Goal: Information Seeking & Learning: Learn about a topic

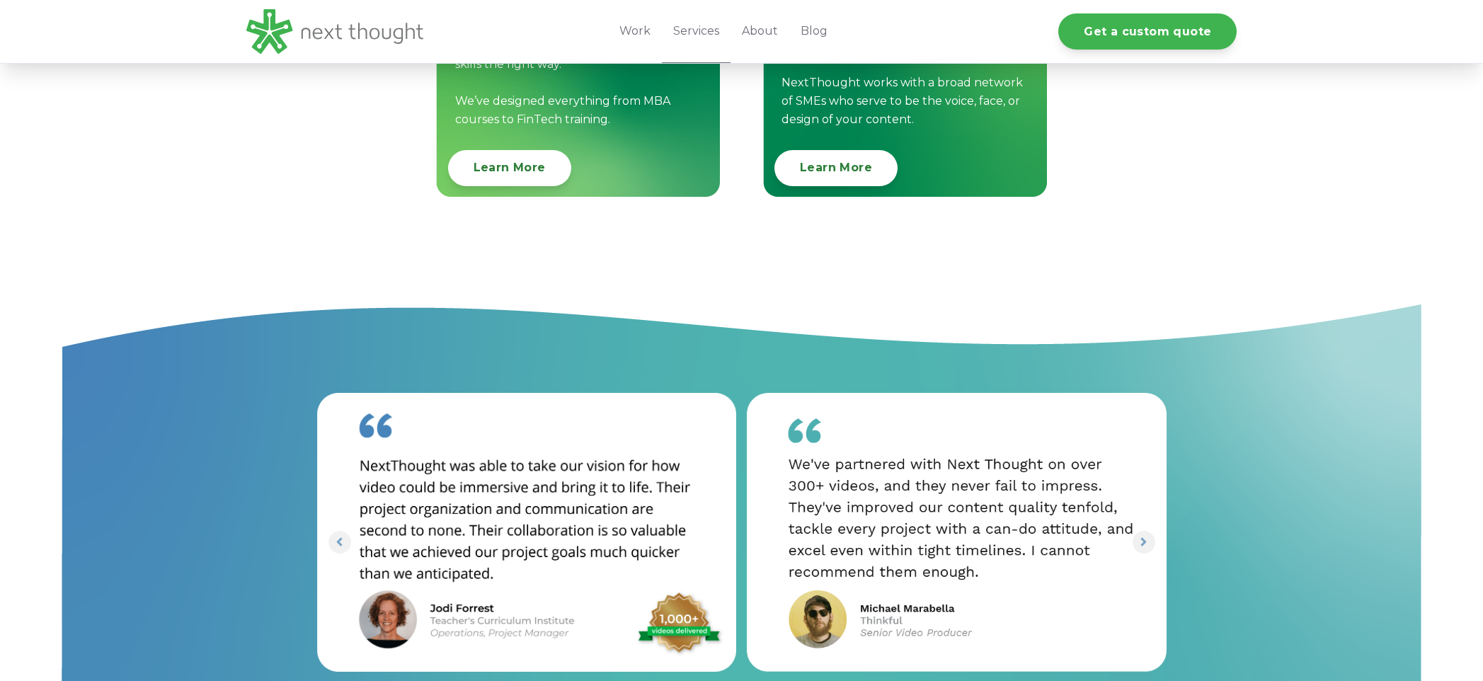
scroll to position [1528, 0]
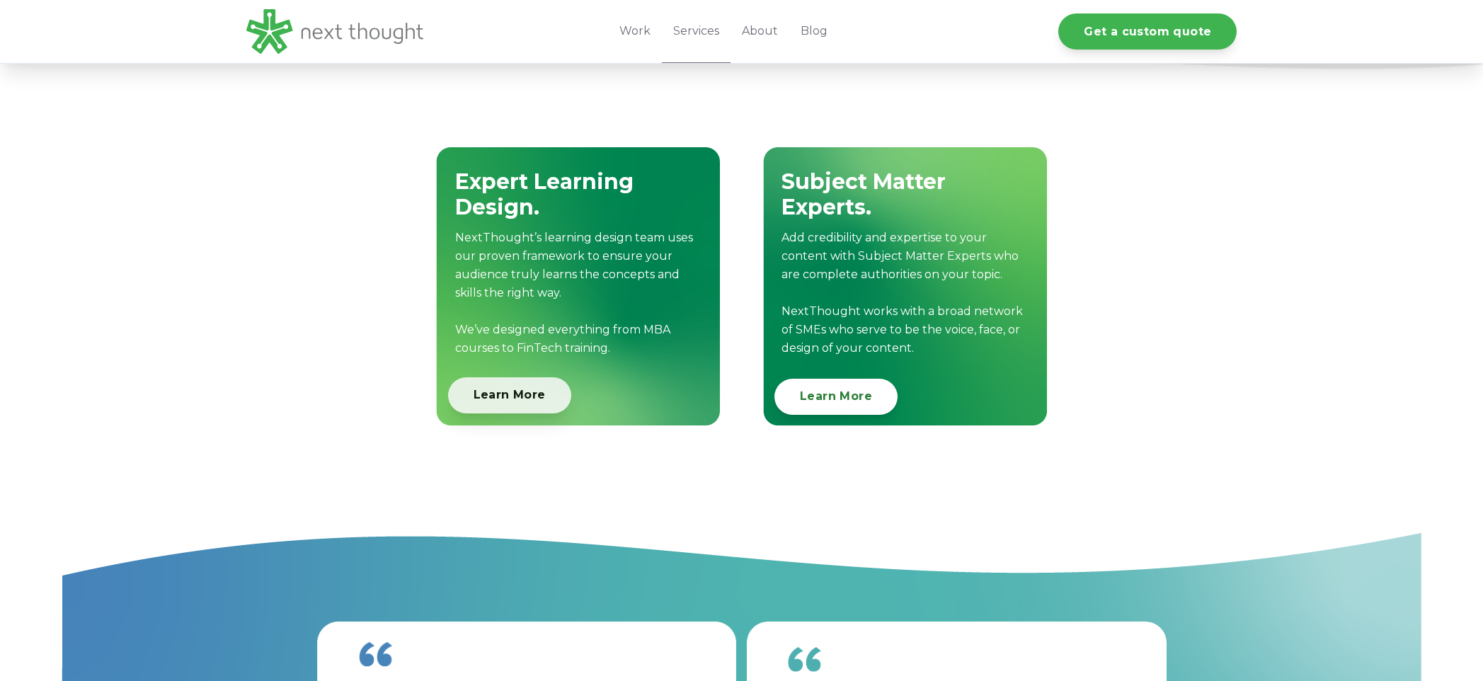
click at [532, 406] on link "Learn More" at bounding box center [509, 395] width 123 height 36
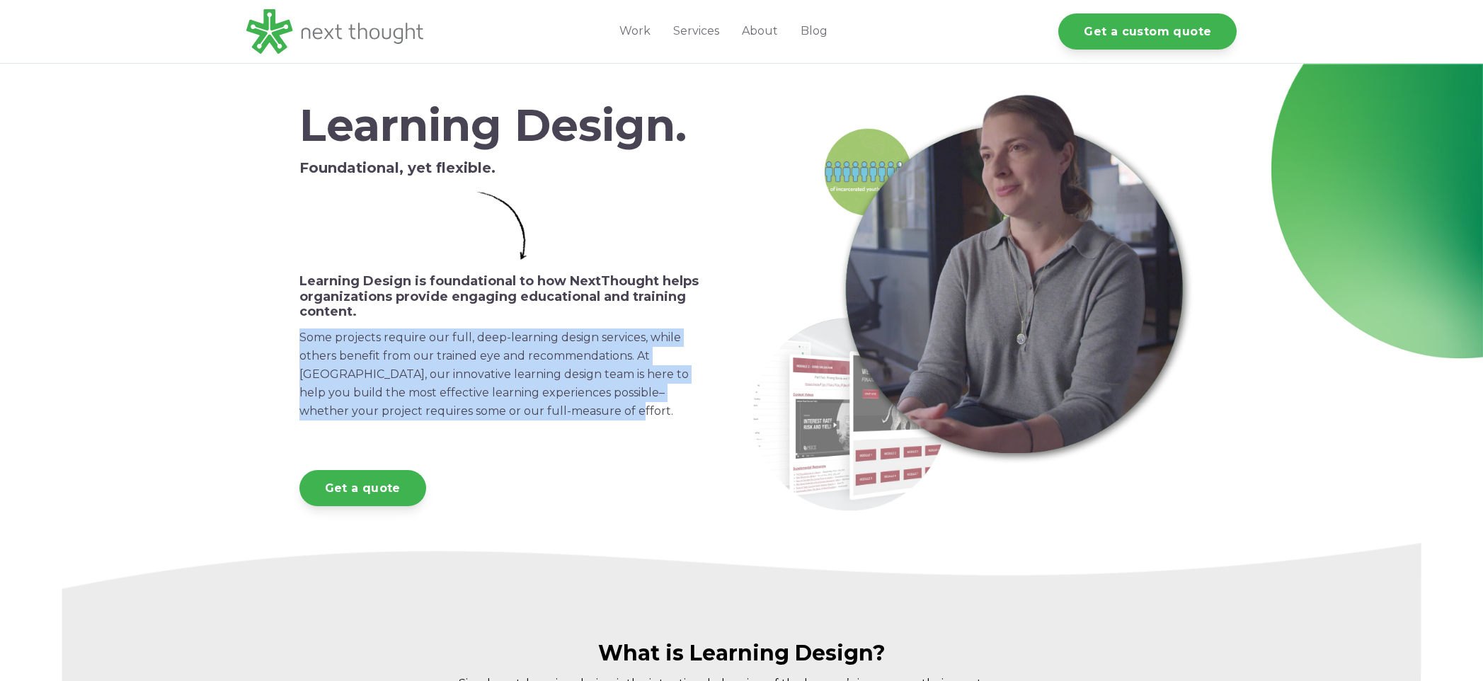
copy p "Some projects require our full, deep-learning design services, while others ben…"
drag, startPoint x: 616, startPoint y: 410, endPoint x: 295, endPoint y: 339, distance: 329.0
click at [295, 339] on div "Learning Design. Foundational, yet flexible. Learning Design is foundational to…" at bounding box center [506, 291] width 448 height 449
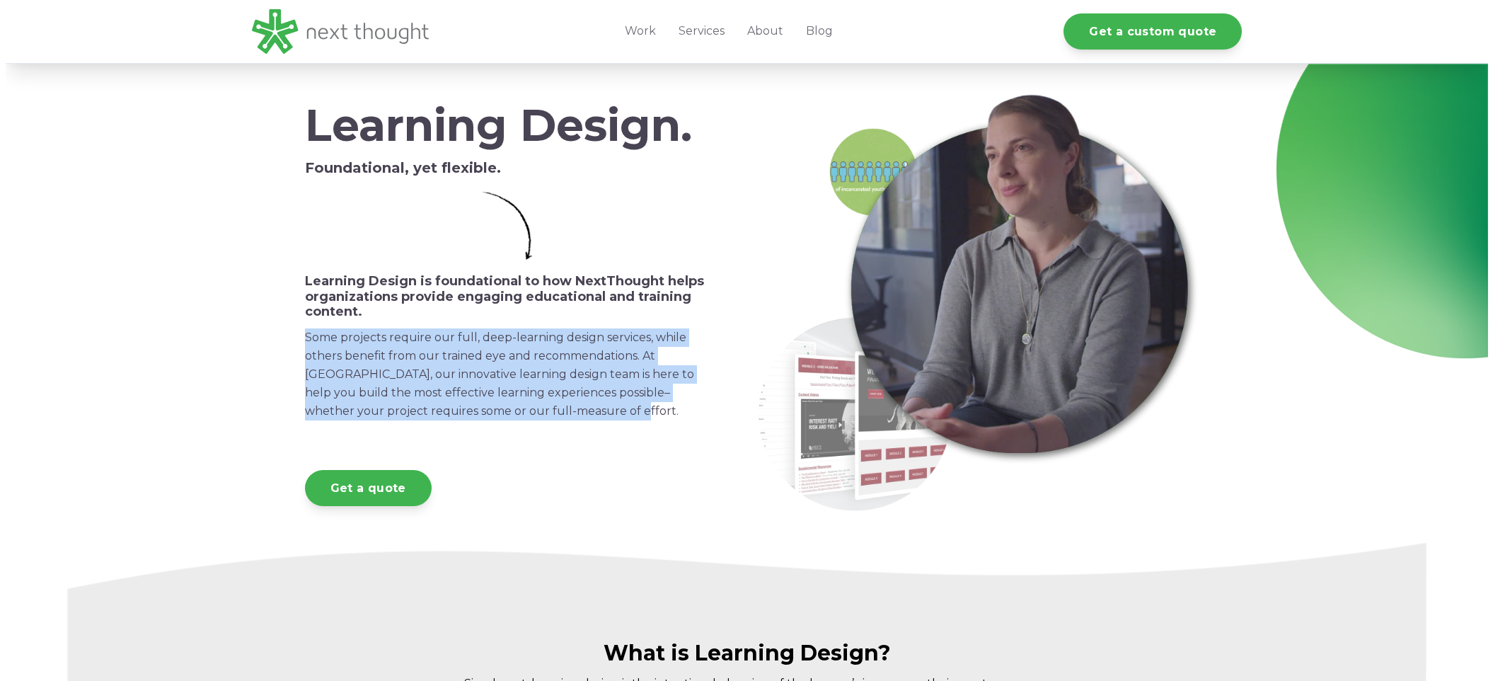
scroll to position [453, 0]
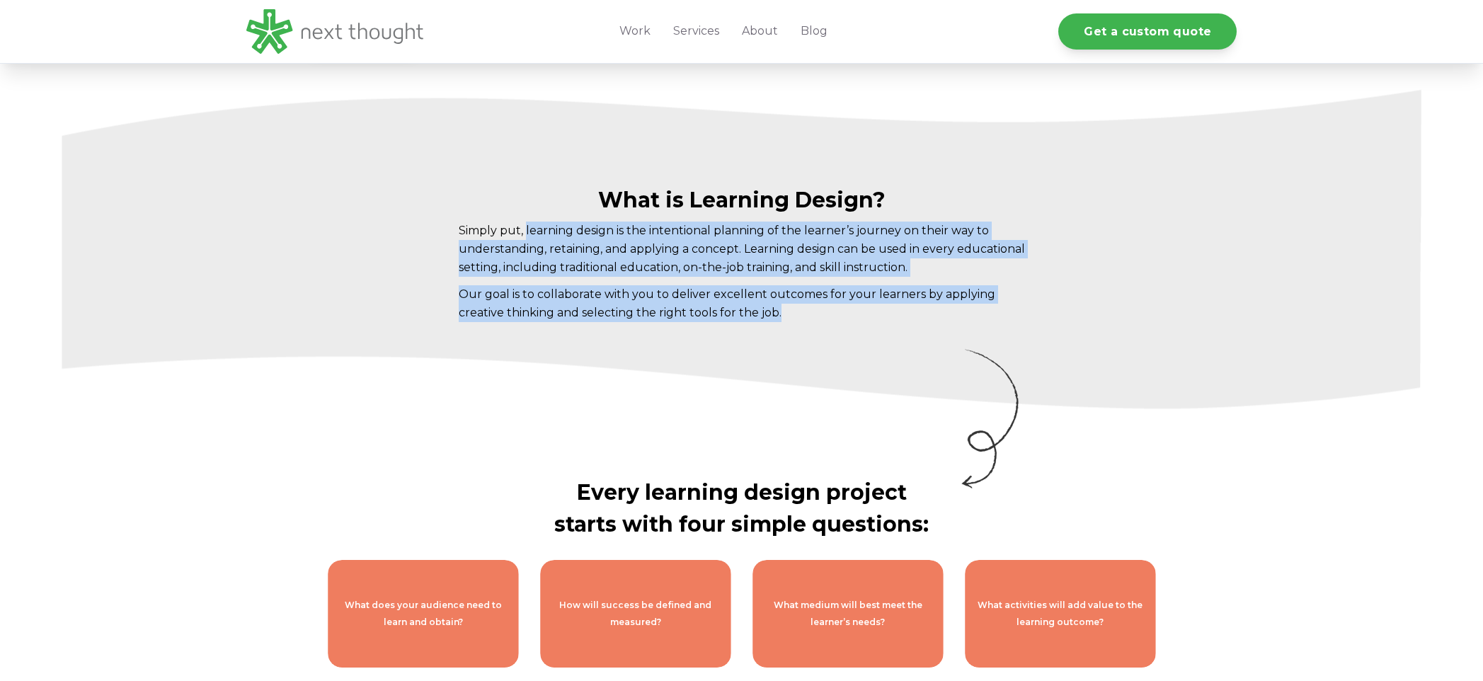
drag, startPoint x: 843, startPoint y: 311, endPoint x: 524, endPoint y: 224, distance: 330.2
click at [524, 224] on div "What is Learning Design? Simply put, learning design is the intentional plannin…" at bounding box center [742, 255] width 566 height 134
copy div "learning design is the intentional planning of the learner’s journey on their w…"
